Goal: Information Seeking & Learning: Learn about a topic

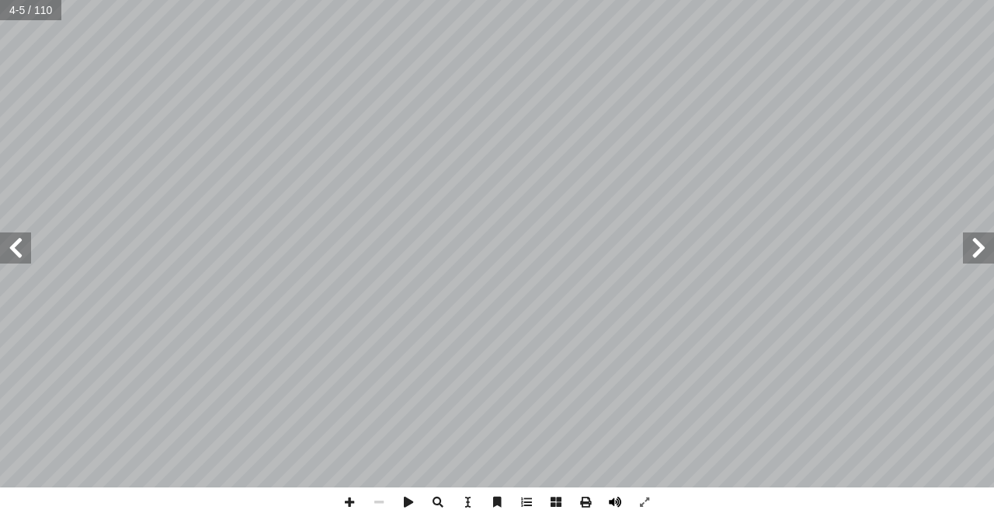
click at [619, 499] on span at bounding box center [616, 502] width 30 height 30
click at [342, 498] on span at bounding box center [350, 502] width 30 height 30
click at [346, 496] on span at bounding box center [350, 502] width 30 height 30
click at [12, 251] on span at bounding box center [15, 247] width 31 height 31
click at [388, 503] on span at bounding box center [379, 502] width 30 height 30
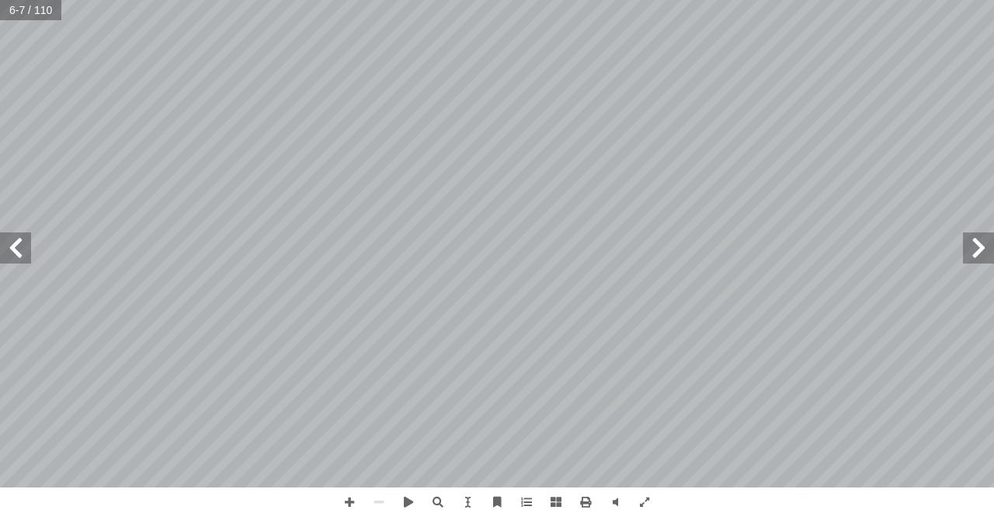
click at [12, 246] on span at bounding box center [15, 247] width 31 height 31
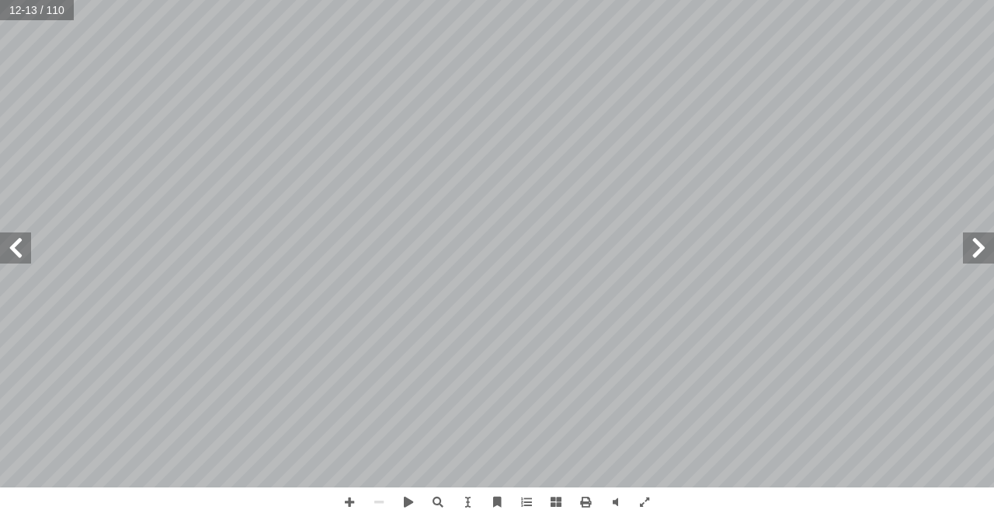
click at [12, 246] on span at bounding box center [15, 247] width 31 height 31
click at [12, 244] on span at bounding box center [15, 247] width 31 height 31
click at [10, 244] on span at bounding box center [15, 247] width 31 height 31
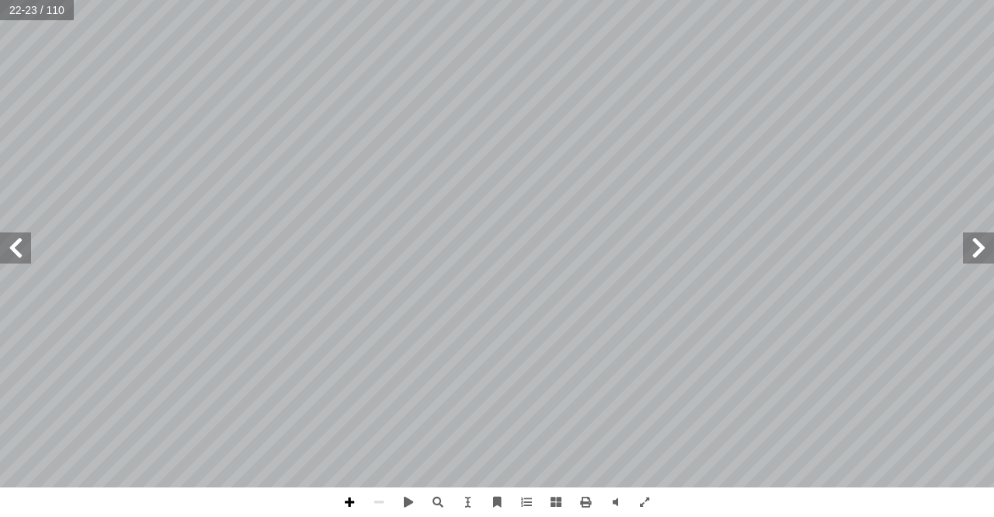
click at [346, 505] on span at bounding box center [350, 502] width 30 height 30
drag, startPoint x: 346, startPoint y: 509, endPoint x: 350, endPoint y: 498, distance: 11.5
click at [346, 508] on span at bounding box center [350, 502] width 30 height 30
click at [11, 242] on span at bounding box center [15, 247] width 31 height 31
click at [976, 252] on span at bounding box center [978, 247] width 31 height 31
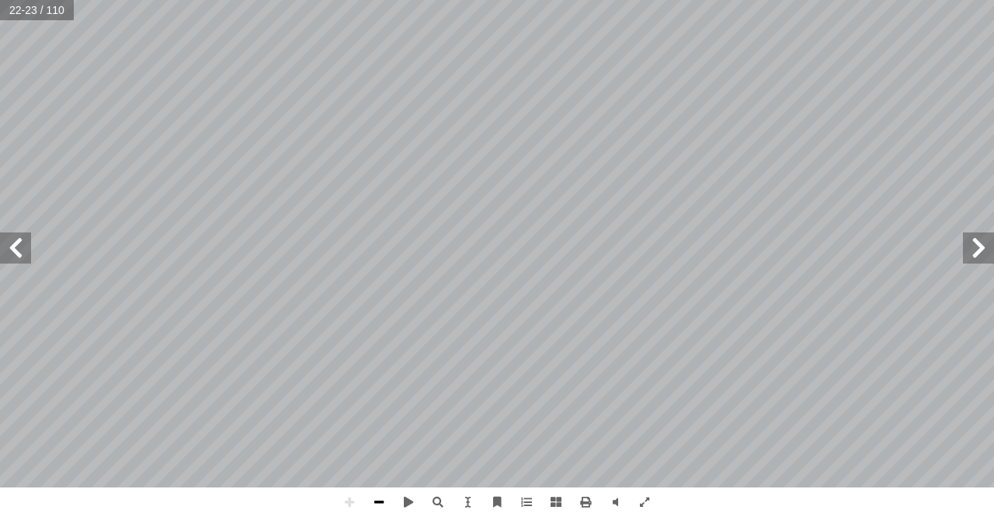
click at [378, 497] on span at bounding box center [379, 502] width 30 height 30
click at [5, 242] on span at bounding box center [15, 247] width 31 height 31
click at [994, 243] on span at bounding box center [978, 247] width 31 height 31
click at [390, 491] on span at bounding box center [379, 502] width 30 height 30
click at [349, 499] on span at bounding box center [350, 502] width 30 height 30
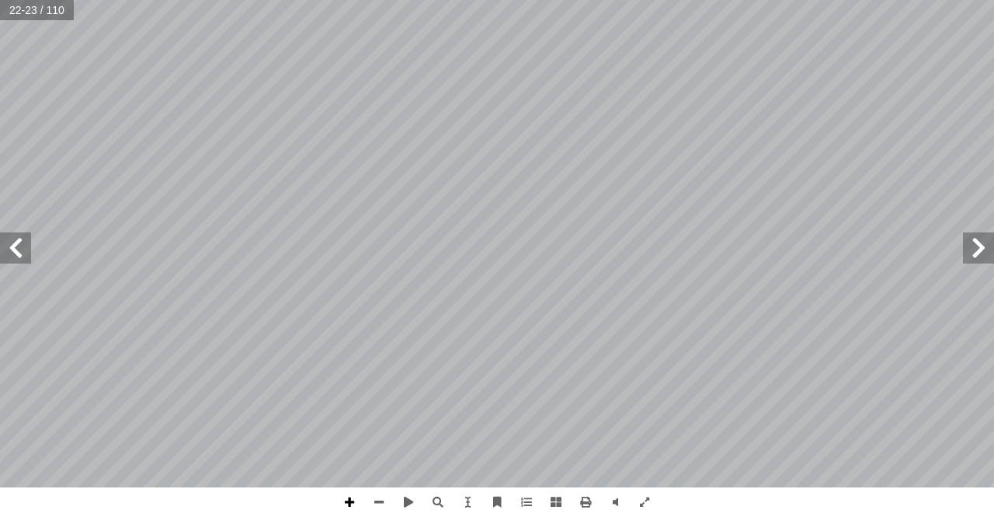
click at [346, 503] on span at bounding box center [350, 502] width 30 height 30
click at [22, 260] on span at bounding box center [15, 247] width 31 height 31
click at [352, 497] on span at bounding box center [350, 502] width 30 height 30
click at [346, 500] on span at bounding box center [350, 502] width 30 height 30
click at [514, 141] on html "الصفحة الرئيسية الصف الأول الصف الثاني الصف الثالث الصف الرابع الصف الخامس الصف…" at bounding box center [497, 70] width 994 height 141
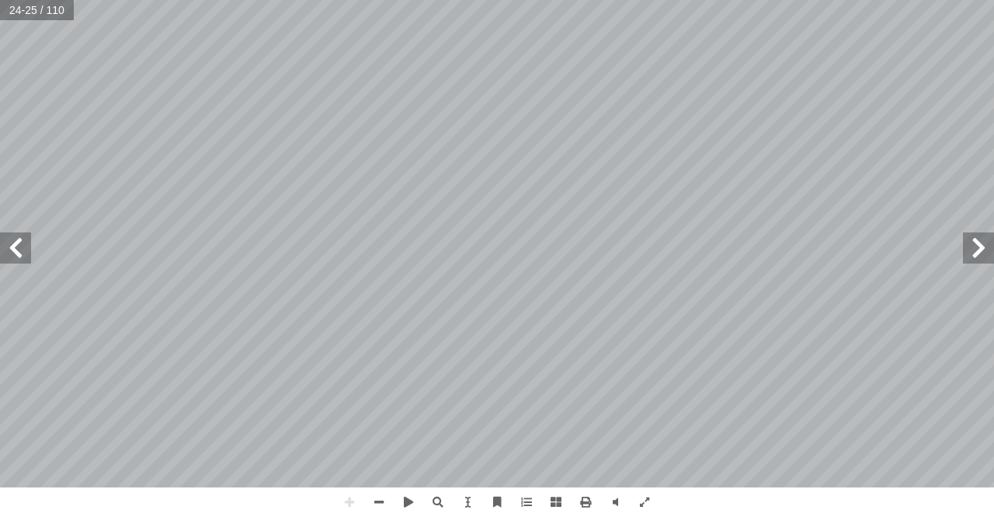
click at [845, 358] on div "ُ ه ّ الل ُ ه َ ر � ، فخي َ ا ليسوا مؤمنين ً قوم ِ المكان َ في ذلك َ ، ووجد ِ ي…" at bounding box center [497, 258] width 994 height 517
click at [350, 498] on span at bounding box center [350, 502] width 30 height 30
click at [378, 502] on span at bounding box center [379, 502] width 30 height 30
click at [984, 247] on span at bounding box center [978, 247] width 31 height 31
click at [343, 498] on span at bounding box center [350, 502] width 30 height 30
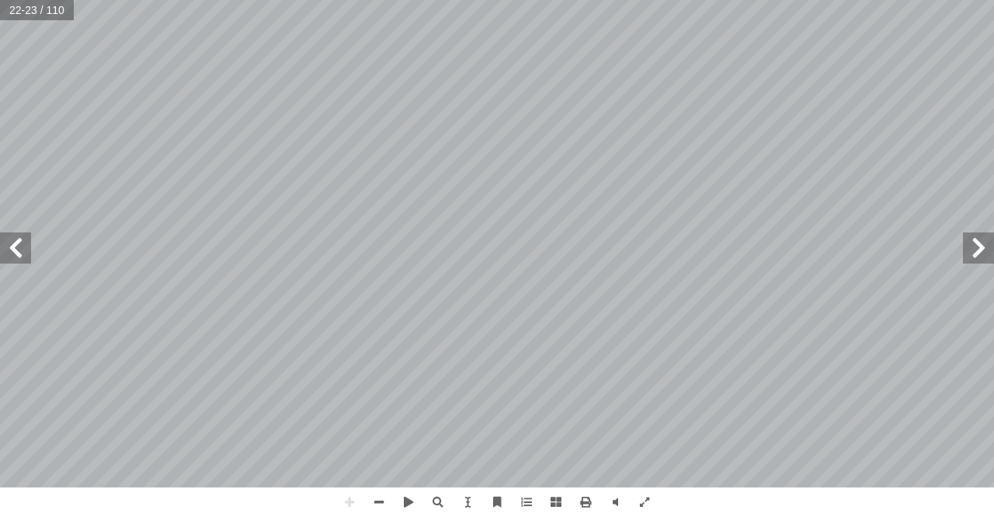
click at [2, 254] on span at bounding box center [15, 247] width 31 height 31
click at [392, 141] on html "الصفحة الرئيسية الصف الأول الصف الثاني الصف الثالث الصف الرابع الصف الخامس الصف…" at bounding box center [497, 70] width 994 height 141
click at [536, 497] on div "ُ ه ّ الل ُ ه َ ر � ، فخي َ ا ليسوا مؤمنين ً قوم ِ المكان َ في ذلك َ ، ووجد ِ ي…" at bounding box center [497, 258] width 994 height 517
click at [352, 500] on span at bounding box center [350, 502] width 30 height 30
click at [16, 261] on div "ُ ه ّ الل ُ ه َ ر � ، فخي َ ا ليسوا مؤمنين ً قوم ِ المكان َ في ذلك َ ، ووجد ِ ي…" at bounding box center [497, 243] width 994 height 487
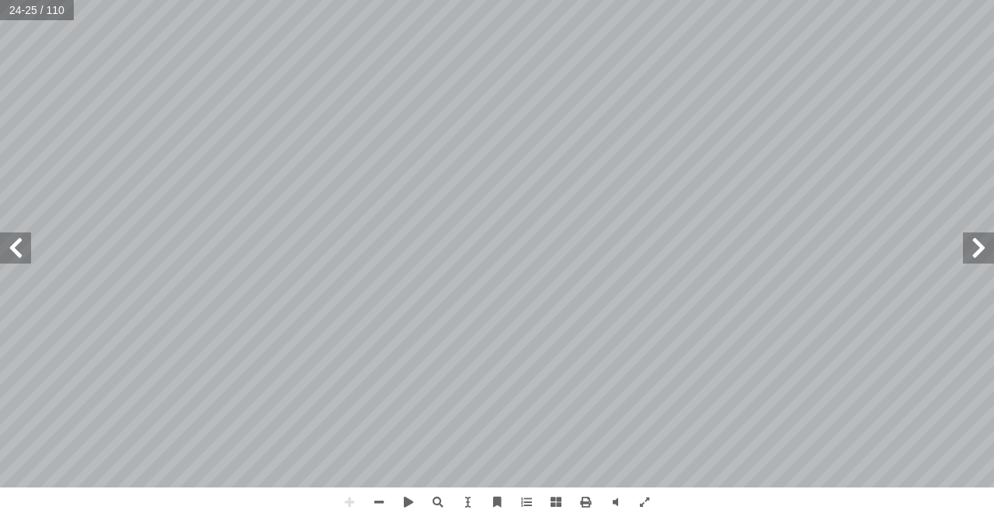
click at [16, 242] on span at bounding box center [15, 247] width 31 height 31
click at [991, 242] on span at bounding box center [978, 247] width 31 height 31
